Goal: Obtain resource: Download file/media

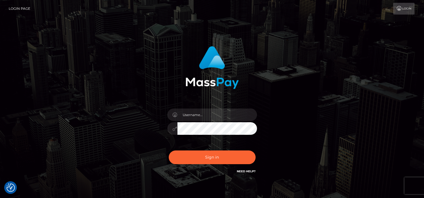
type input "tammyk.cforth"
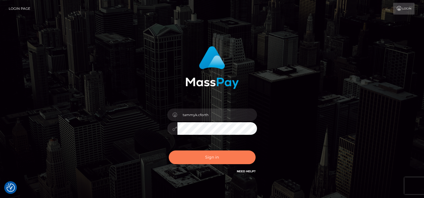
click at [212, 160] on button "Sign in" at bounding box center [212, 158] width 87 height 14
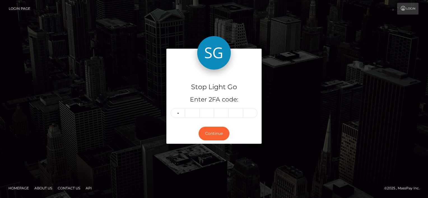
type input "7"
type input "9"
type input "0"
type input "4"
type input "5"
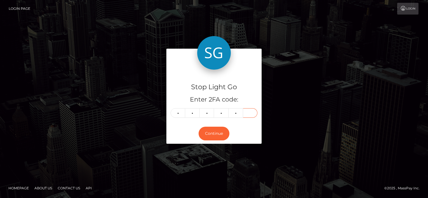
type input "3"
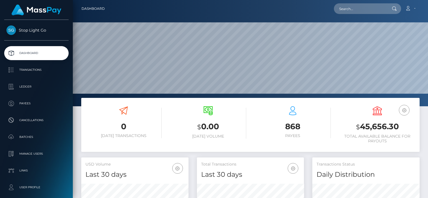
scroll to position [99, 107]
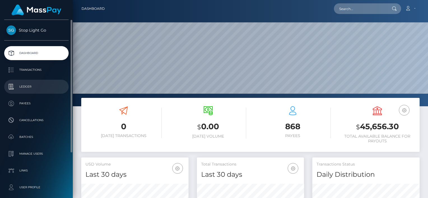
click at [26, 88] on p "Ledger" at bounding box center [36, 87] width 60 height 8
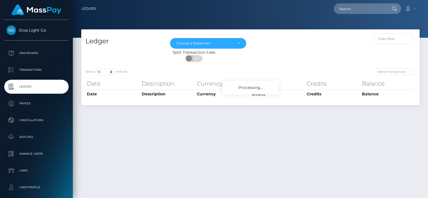
select select
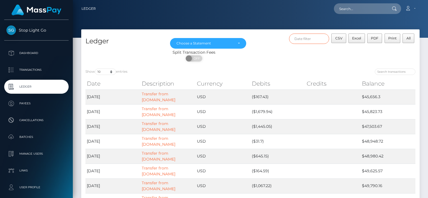
click at [309, 40] on input "text" at bounding box center [309, 39] width 40 height 10
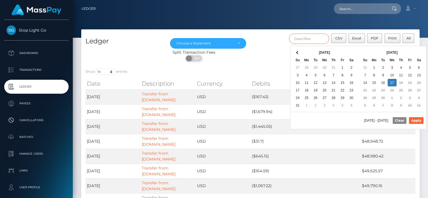
click at [314, 39] on input "text" at bounding box center [309, 39] width 40 height 10
click at [407, 52] on th "Sep 2025" at bounding box center [392, 53] width 45 height 8
click at [299, 52] on th at bounding box center [297, 53] width 9 height 8
click at [296, 52] on span at bounding box center [297, 52] width 3 height 3
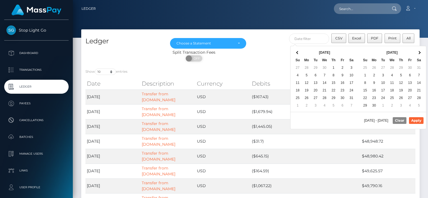
click at [296, 52] on span at bounding box center [297, 52] width 3 height 3
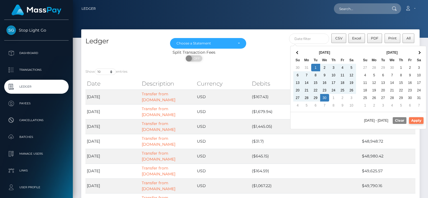
click at [414, 120] on button "Apply" at bounding box center [416, 120] width 15 height 7
type input "04/01/2025 - 04/30/2025"
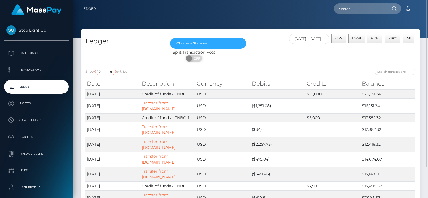
click at [111, 72] on select "10 25 50 100 250" at bounding box center [105, 72] width 21 height 6
select select "250"
click at [96, 69] on select "10 25 50 100 250" at bounding box center [105, 72] width 21 height 6
click at [358, 38] on span "Excel" at bounding box center [356, 38] width 9 height 4
click at [278, 20] on div at bounding box center [250, 19] width 355 height 38
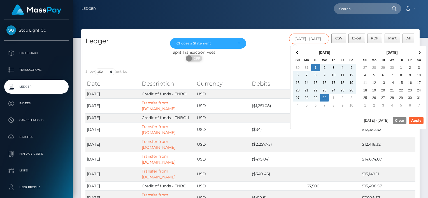
click at [317, 41] on input "04/01/2025 - 04/30/2025" at bounding box center [309, 39] width 40 height 10
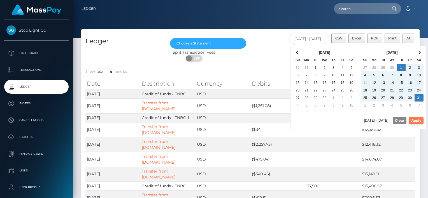
click at [416, 120] on button "Apply" at bounding box center [416, 120] width 15 height 7
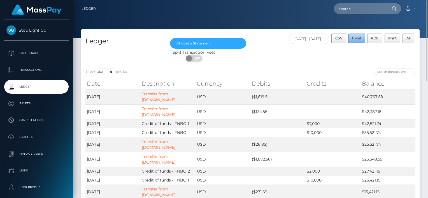
click at [358, 39] on span "Excel" at bounding box center [356, 38] width 9 height 4
click at [396, 58] on div "Split Transaction Fees ON OFF" at bounding box center [250, 57] width 339 height 15
click at [323, 38] on input "05/01/2025 - 05/31/2025" at bounding box center [309, 39] width 40 height 10
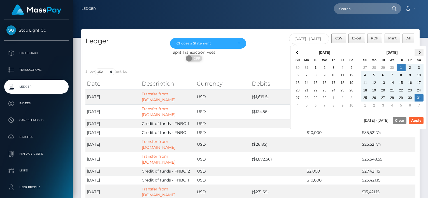
click at [419, 53] on span at bounding box center [419, 52] width 3 height 3
click at [418, 119] on button "Apply" at bounding box center [416, 120] width 15 height 7
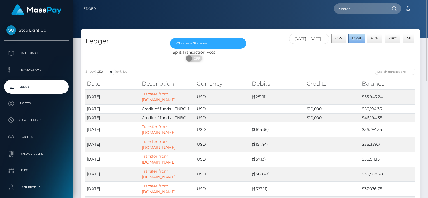
click at [358, 41] on button "Excel" at bounding box center [357, 39] width 17 height 10
click at [391, 23] on div at bounding box center [250, 19] width 355 height 38
click at [314, 40] on input "06/01/2025 - 06/30/2025" at bounding box center [309, 39] width 40 height 10
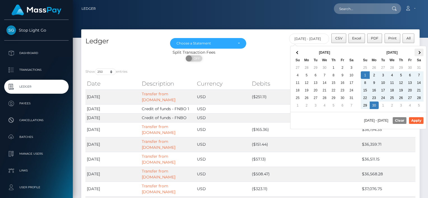
click at [419, 52] on span at bounding box center [419, 52] width 3 height 3
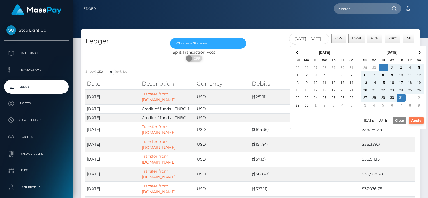
click at [416, 122] on button "Apply" at bounding box center [416, 120] width 15 height 7
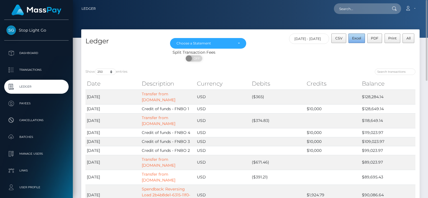
click at [359, 38] on span "Excel" at bounding box center [356, 38] width 9 height 4
click at [270, 17] on nav "Ledger Loading... Loading..." at bounding box center [250, 8] width 355 height 17
click at [309, 40] on input "07/01/2025 - 07/31/2025" at bounding box center [309, 39] width 40 height 10
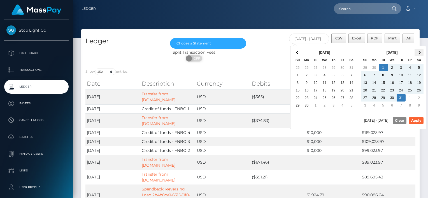
click at [419, 52] on span at bounding box center [419, 52] width 3 height 3
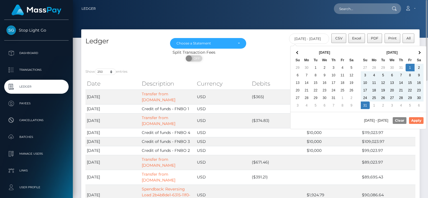
click at [418, 119] on button "Apply" at bounding box center [416, 120] width 15 height 7
type input "08/01/2025 - 08/31/2025"
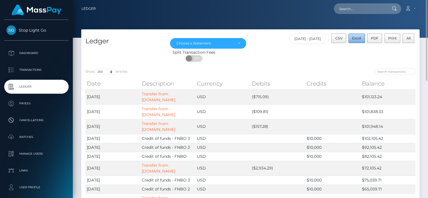
click at [358, 39] on span "Excel" at bounding box center [356, 38] width 9 height 4
click at [249, 18] on div at bounding box center [250, 19] width 355 height 38
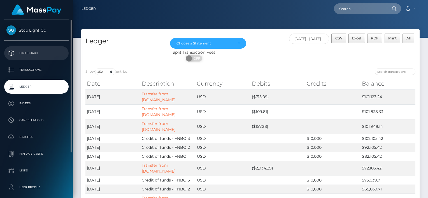
click at [33, 52] on p "Dashboard" at bounding box center [36, 53] width 60 height 8
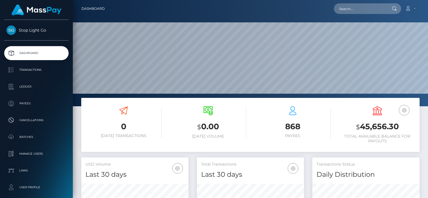
scroll to position [99, 107]
click at [37, 28] on span "Stop Light Go" at bounding box center [36, 30] width 64 height 5
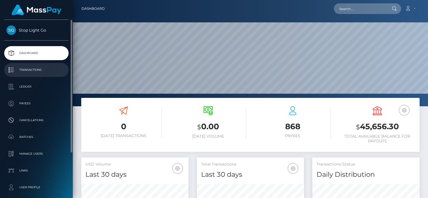
click at [32, 71] on p "Transactions" at bounding box center [36, 70] width 60 height 8
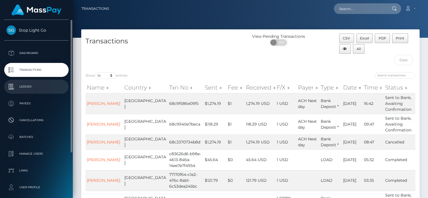
click at [29, 86] on p "Ledger" at bounding box center [36, 87] width 60 height 8
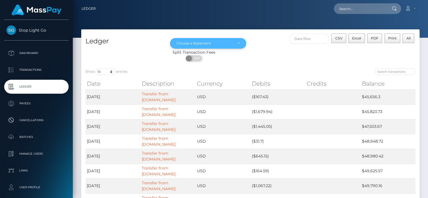
click at [202, 42] on div "Choose a Statement" at bounding box center [205, 43] width 57 height 4
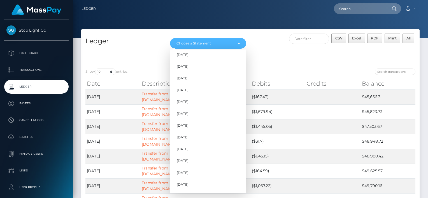
scroll to position [345, 0]
click at [188, 126] on span "[DATE]" at bounding box center [183, 126] width 12 height 5
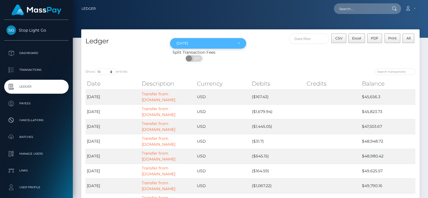
click at [239, 43] on div "[DATE]" at bounding box center [208, 43] width 63 height 4
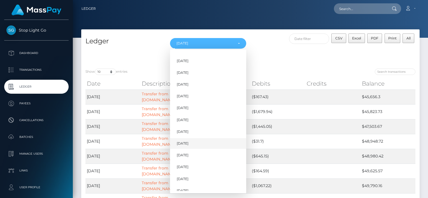
scroll to position [326, 0]
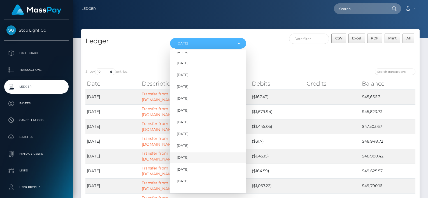
click at [188, 159] on span "[DATE]" at bounding box center [183, 158] width 12 height 5
select select "[DATE]"
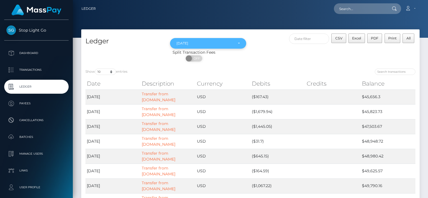
click at [242, 43] on div "[DATE]" at bounding box center [208, 43] width 76 height 11
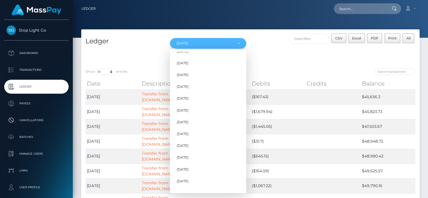
scroll to position [309, 0]
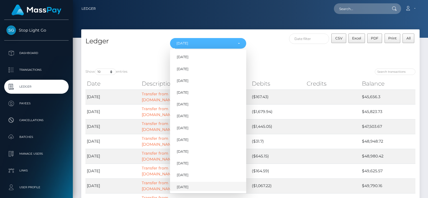
click at [189, 186] on span "[DATE]" at bounding box center [183, 187] width 12 height 5
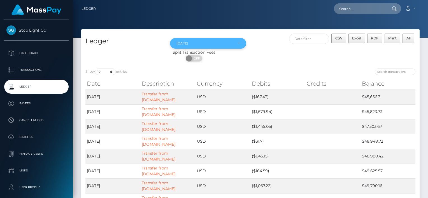
click at [238, 43] on div "[DATE]" at bounding box center [208, 43] width 63 height 4
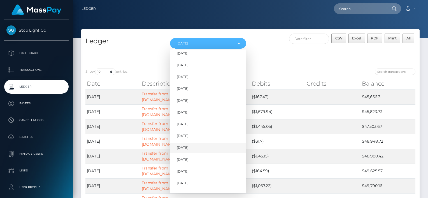
scroll to position [345, 0]
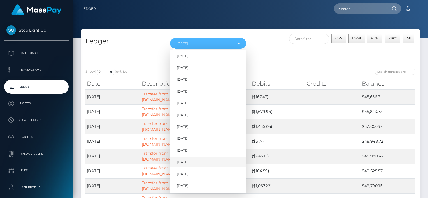
click at [186, 164] on span "[DATE]" at bounding box center [183, 162] width 12 height 5
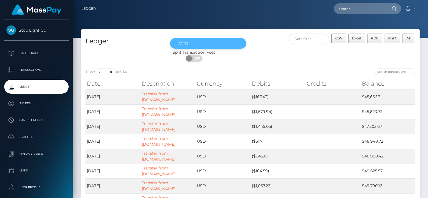
click at [239, 40] on div "[DATE]" at bounding box center [208, 43] width 76 height 11
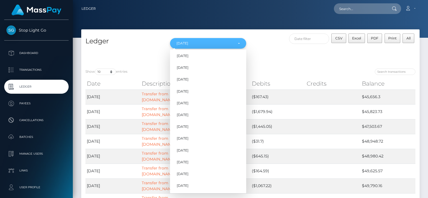
scroll to position [329, 0]
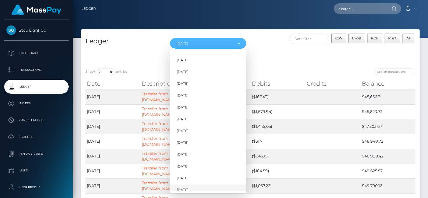
click at [186, 191] on span "[DATE]" at bounding box center [183, 190] width 12 height 5
select select "[DATE]"
